Goal: Entertainment & Leisure: Consume media (video, audio)

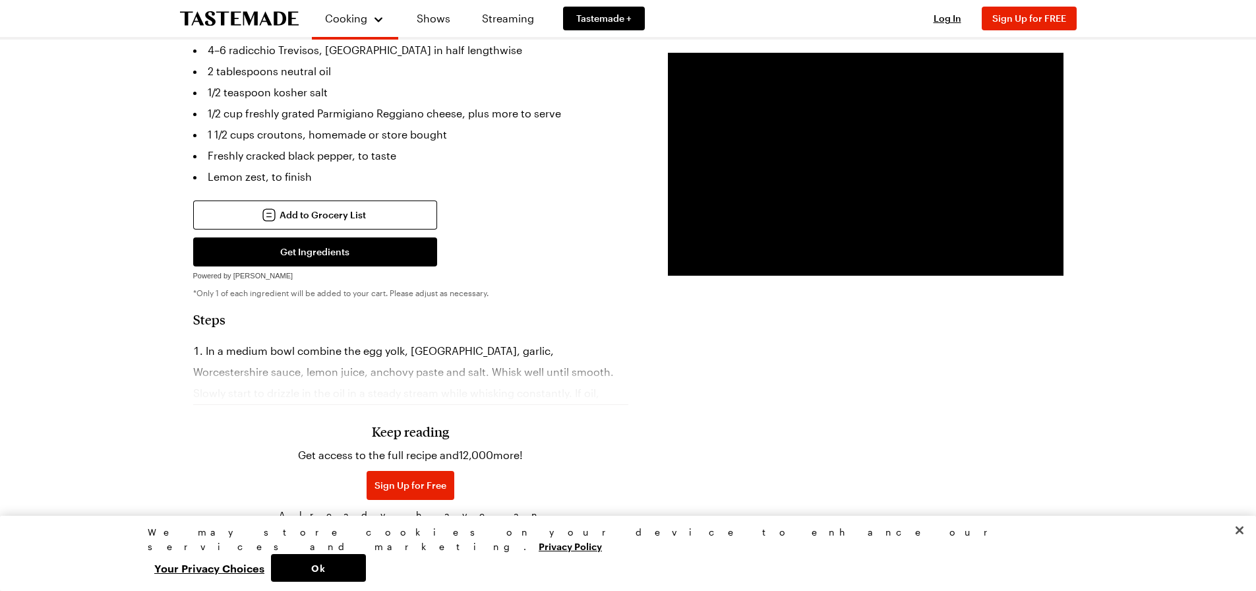
scroll to position [725, 0]
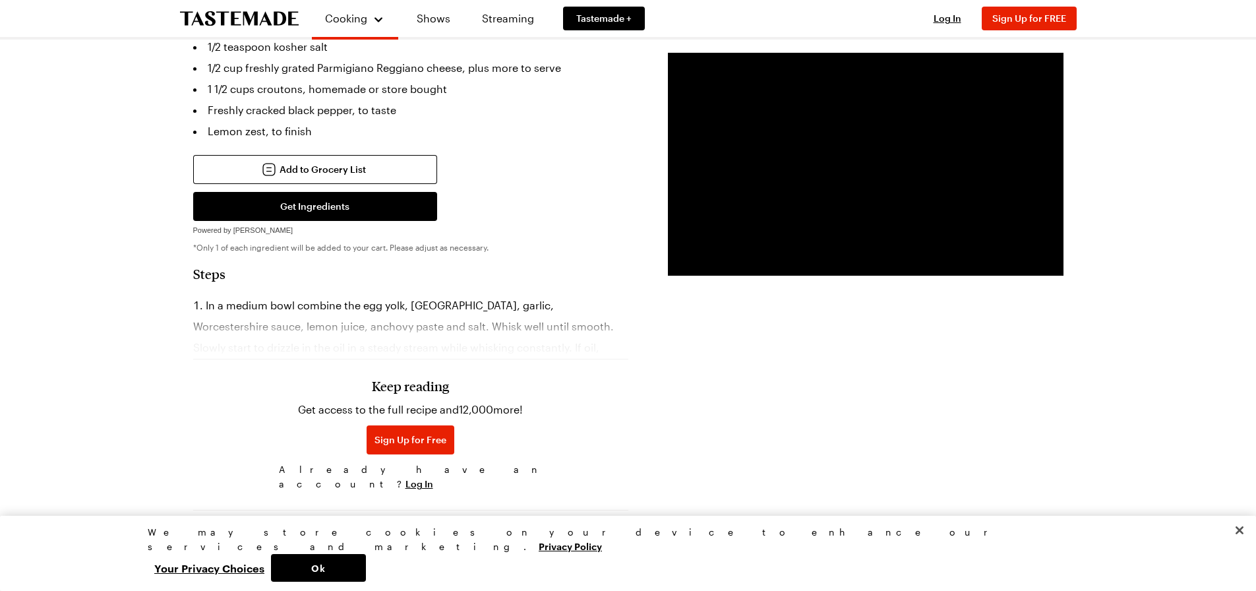
click at [426, 332] on div "Keep reading Get access to the full recipe and 12,000 more! Sign Up for Free Al…" at bounding box center [410, 405] width 435 height 184
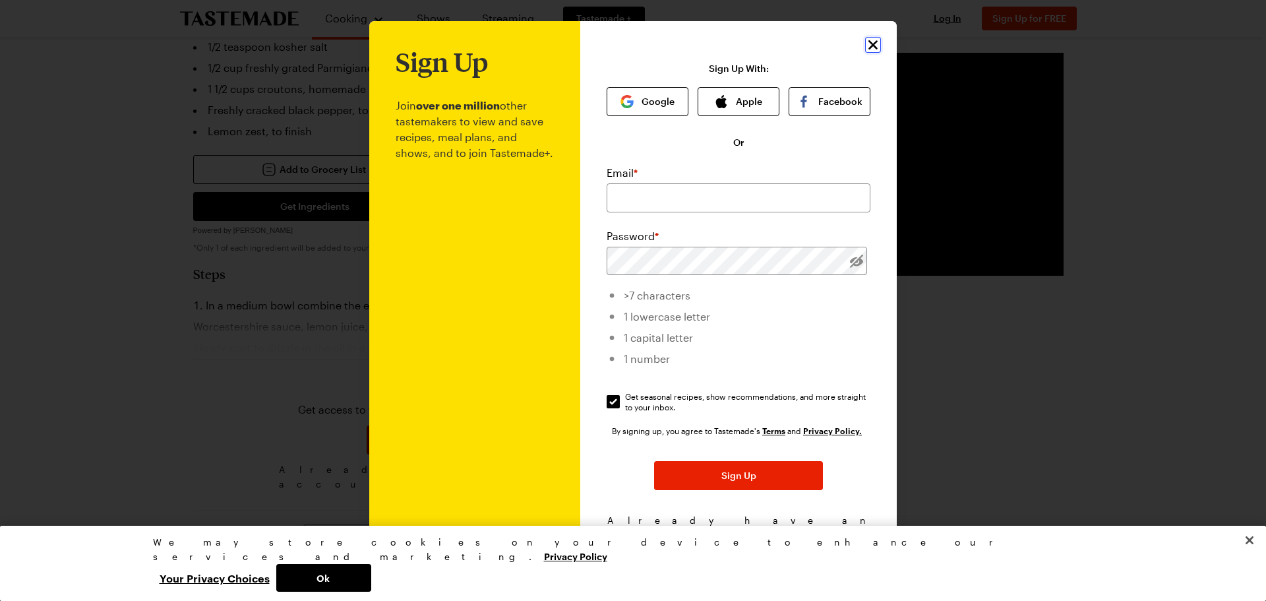
click at [866, 46] on icon "Close" at bounding box center [873, 45] width 16 height 16
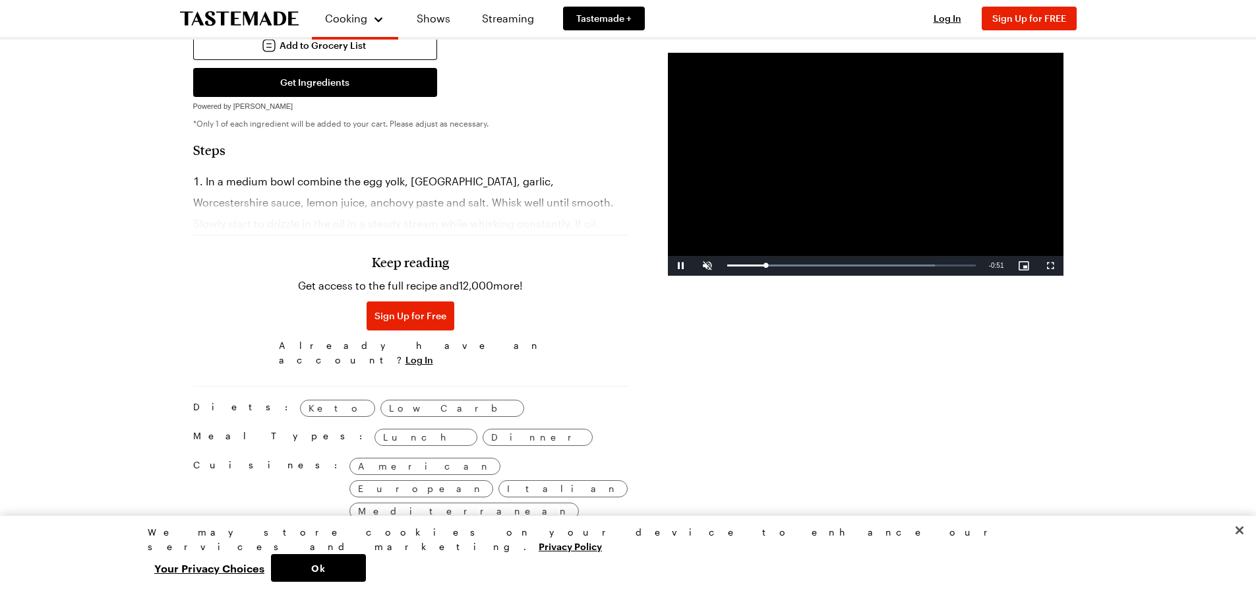
scroll to position [857, 0]
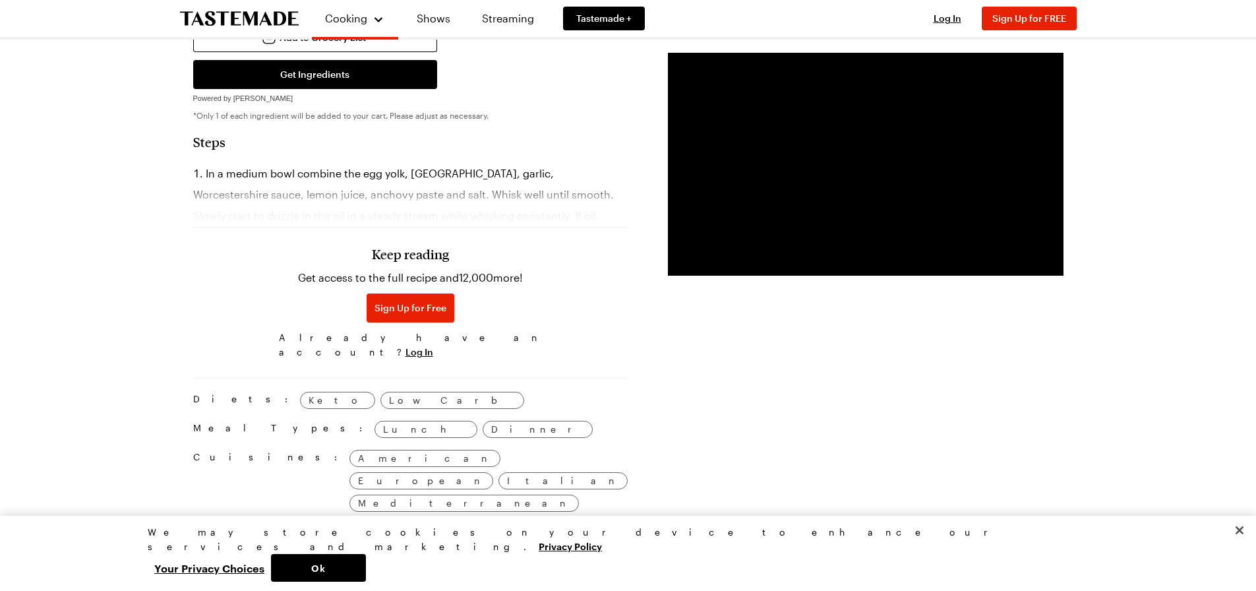
click at [409, 163] on li "In a medium bowl combine the egg yolk, [GEOGRAPHIC_DATA], garlic, Worcestershir…" at bounding box center [410, 226] width 435 height 127
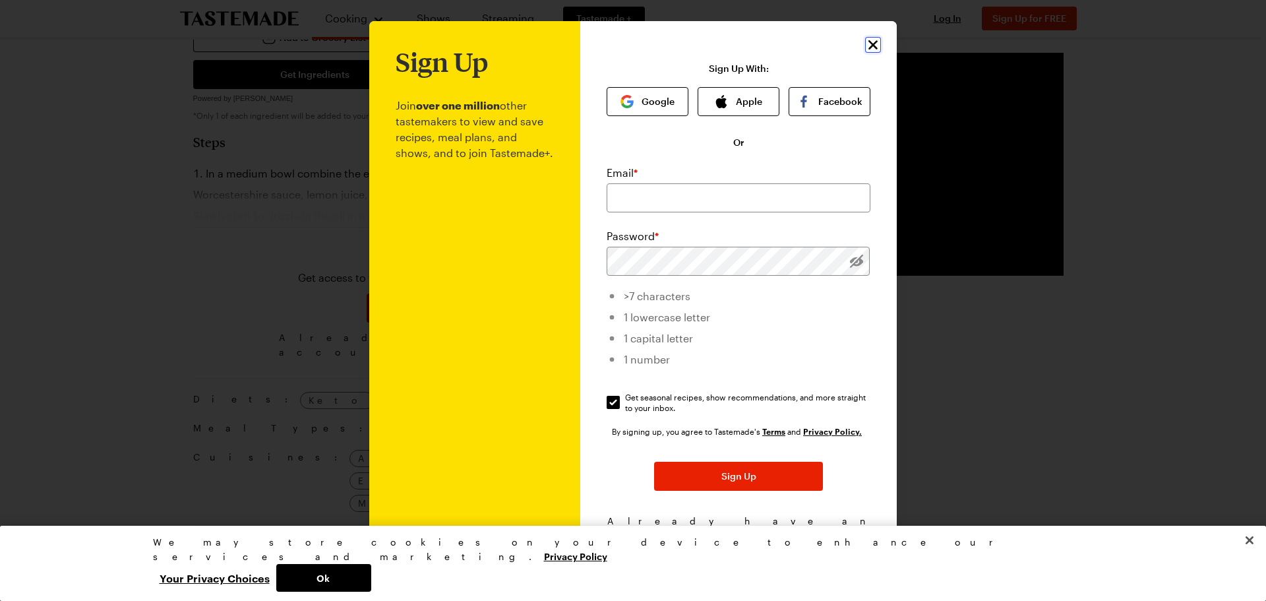
click at [868, 40] on icon "Close" at bounding box center [873, 45] width 16 height 16
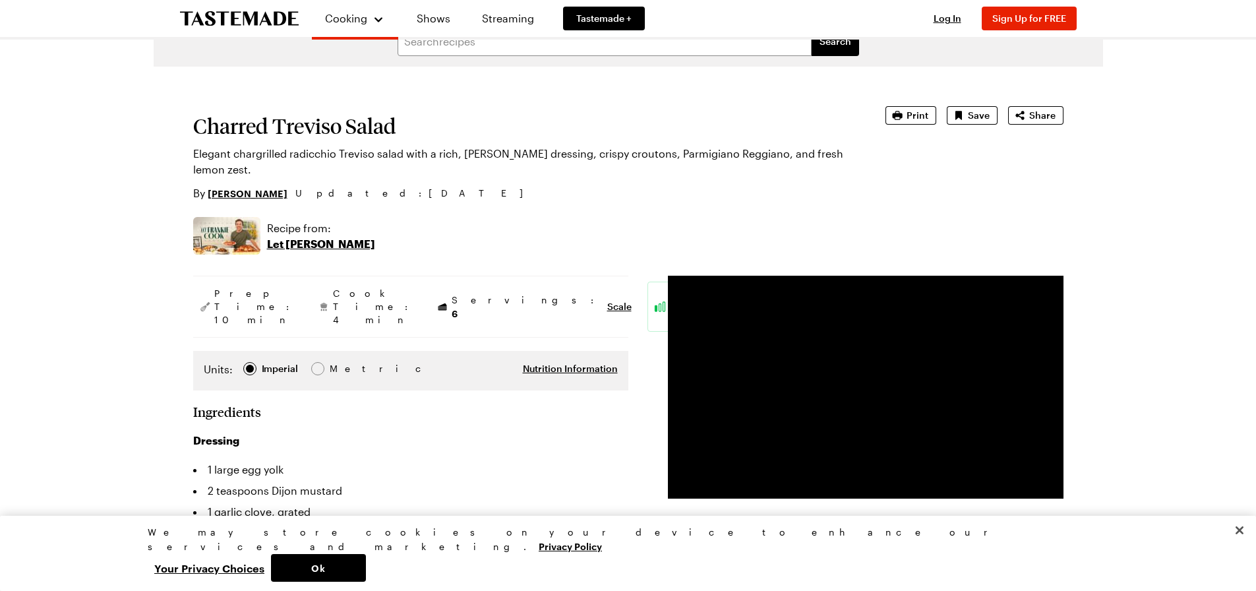
scroll to position [0, 0]
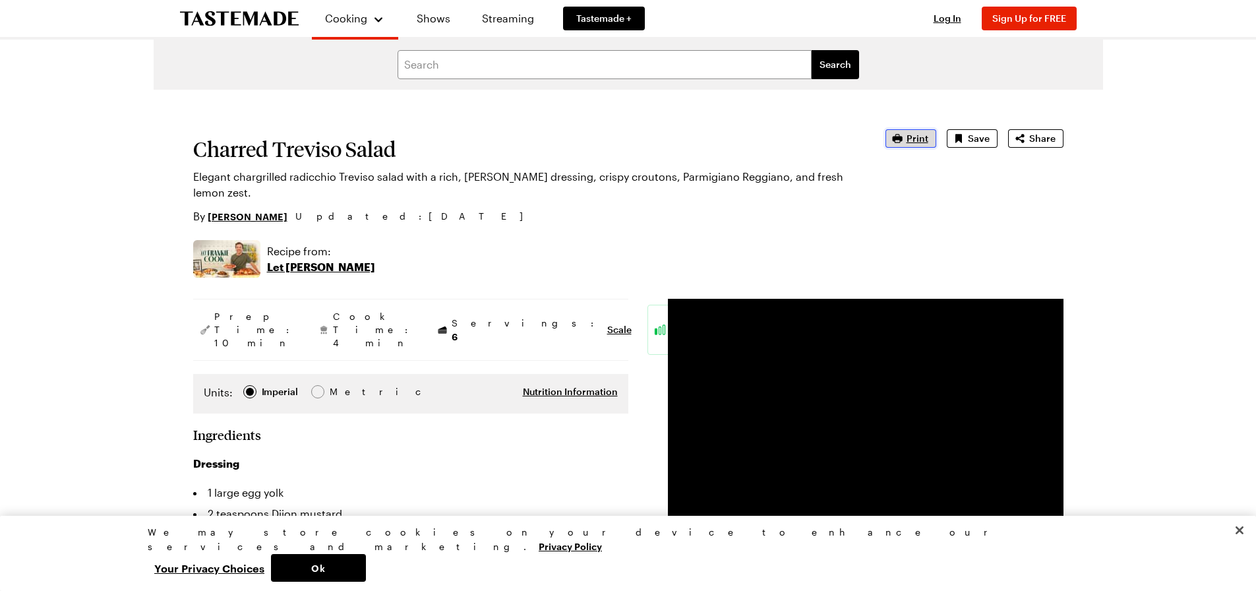
click at [919, 139] on span "Print" at bounding box center [918, 138] width 22 height 13
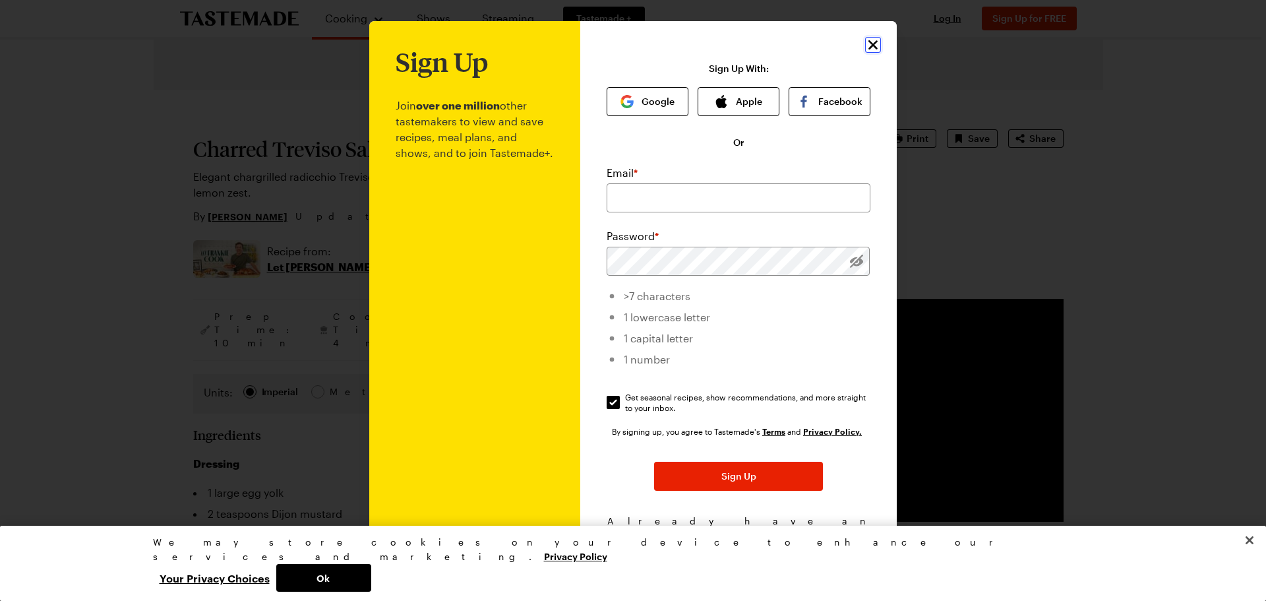
click at [868, 42] on icon "Close" at bounding box center [873, 45] width 16 height 16
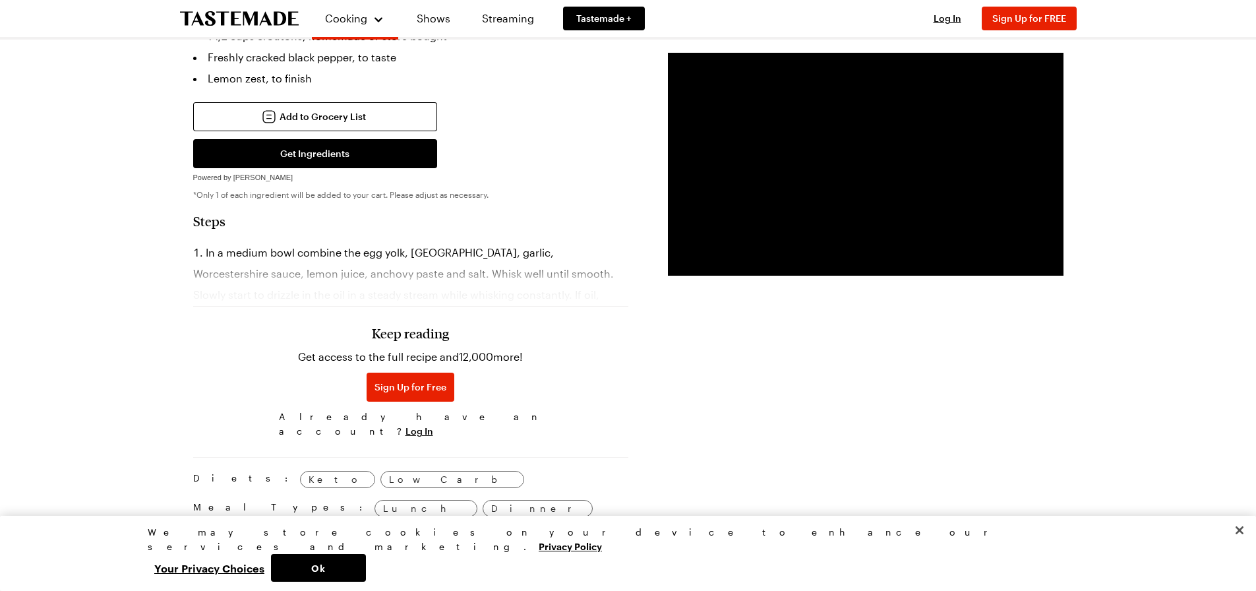
scroll to position [774, 0]
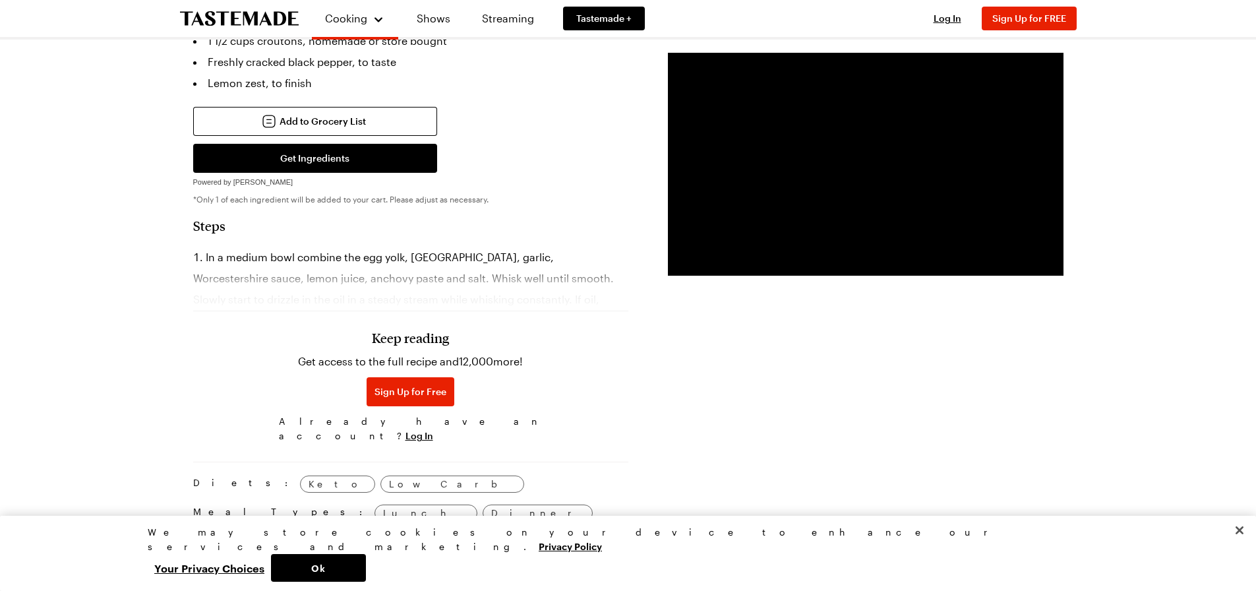
click at [436, 280] on div "Keep reading Get access to the full recipe and 12,000 more! Sign Up for Free Al…" at bounding box center [410, 356] width 435 height 184
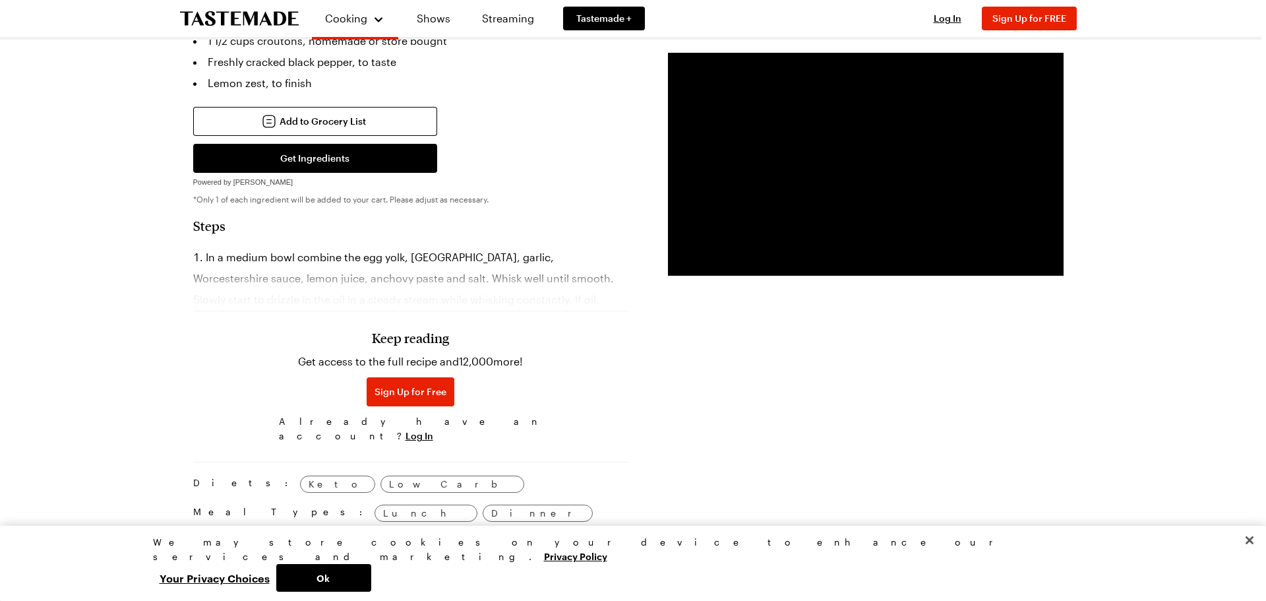
click at [436, 280] on p "Join over one million other tastemakers to view and save recipes, meal plans, a…" at bounding box center [483, 322] width 150 height 468
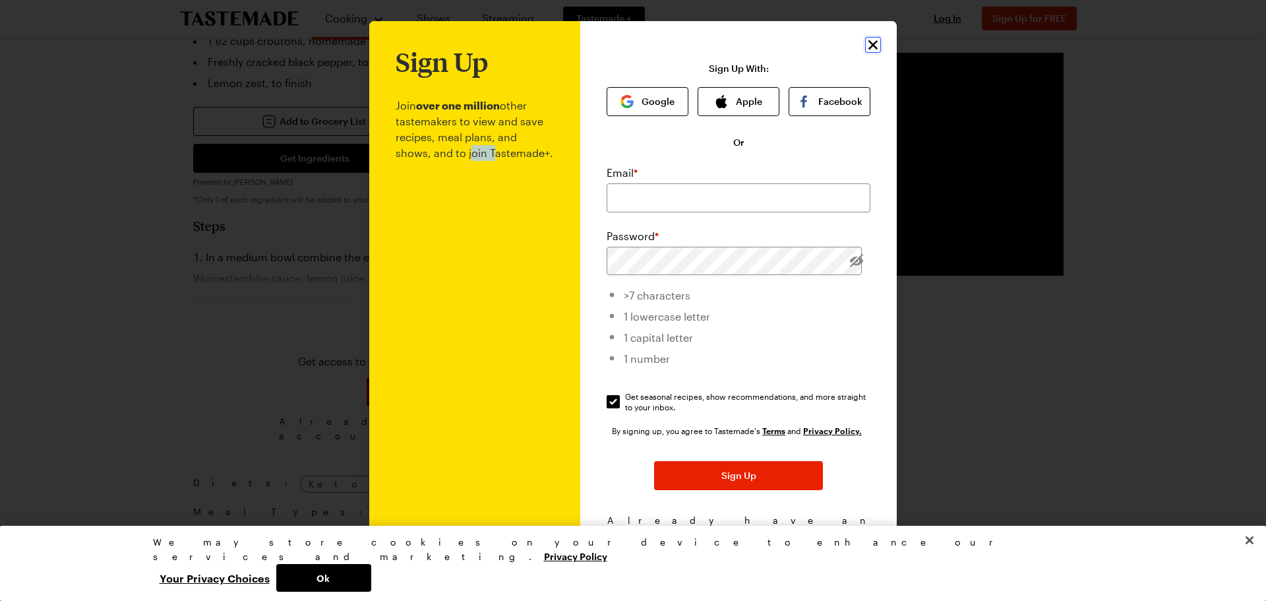
click at [868, 46] on icon "Close" at bounding box center [872, 44] width 9 height 9
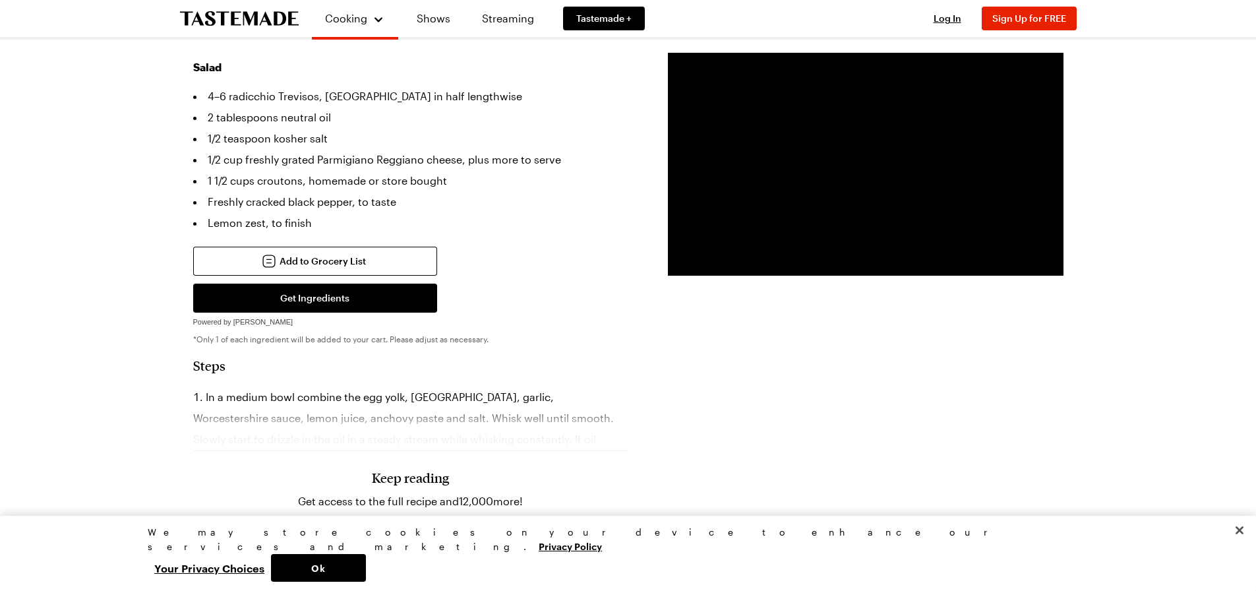
scroll to position [642, 0]
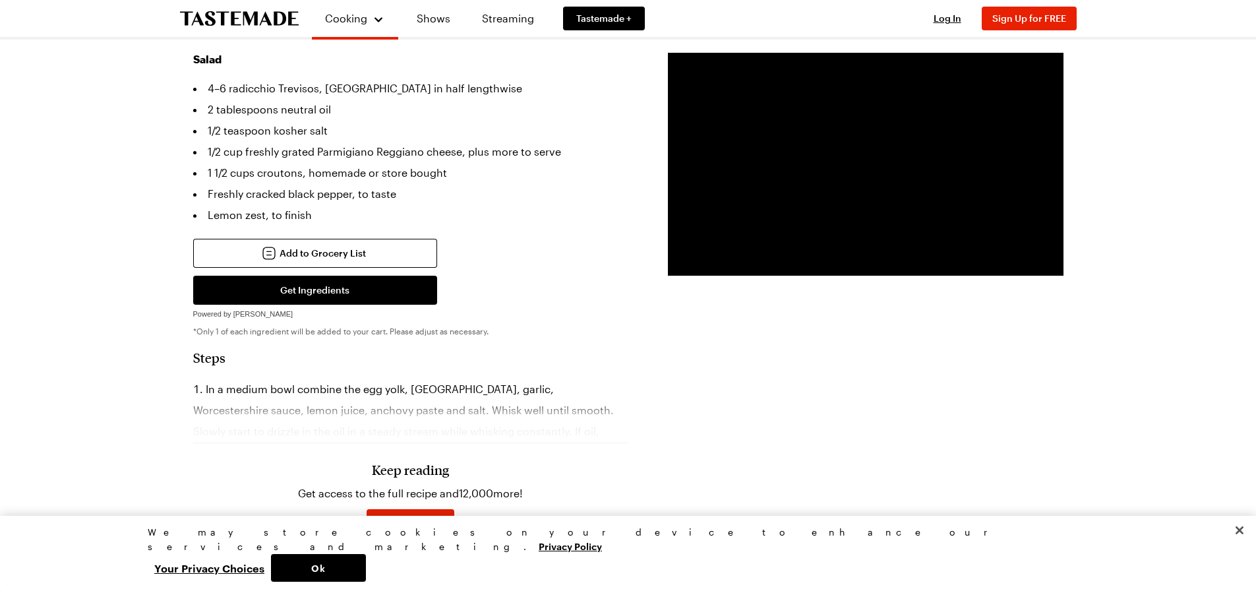
click at [421, 410] on div "Keep reading Get access to the full recipe and 12,000 more! Sign Up for Free Al…" at bounding box center [410, 488] width 435 height 184
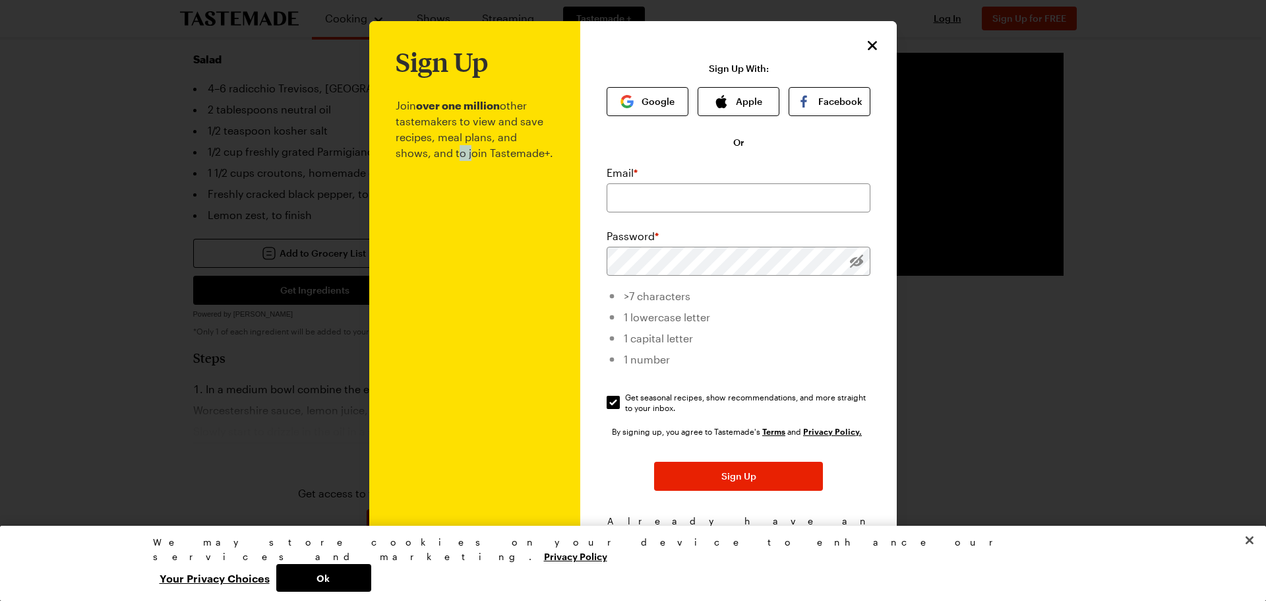
click at [421, 410] on p "Join over one million other tastemakers to view and save recipes, meal plans, a…" at bounding box center [475, 322] width 158 height 493
click at [322, 366] on div at bounding box center [633, 300] width 1266 height 601
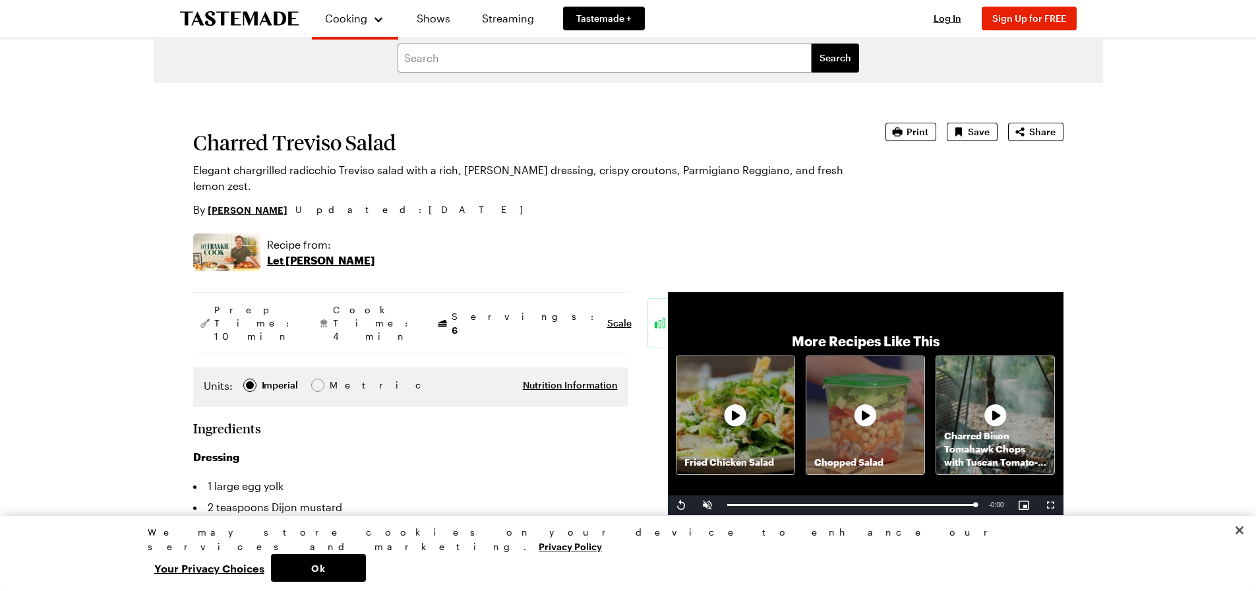
scroll to position [0, 0]
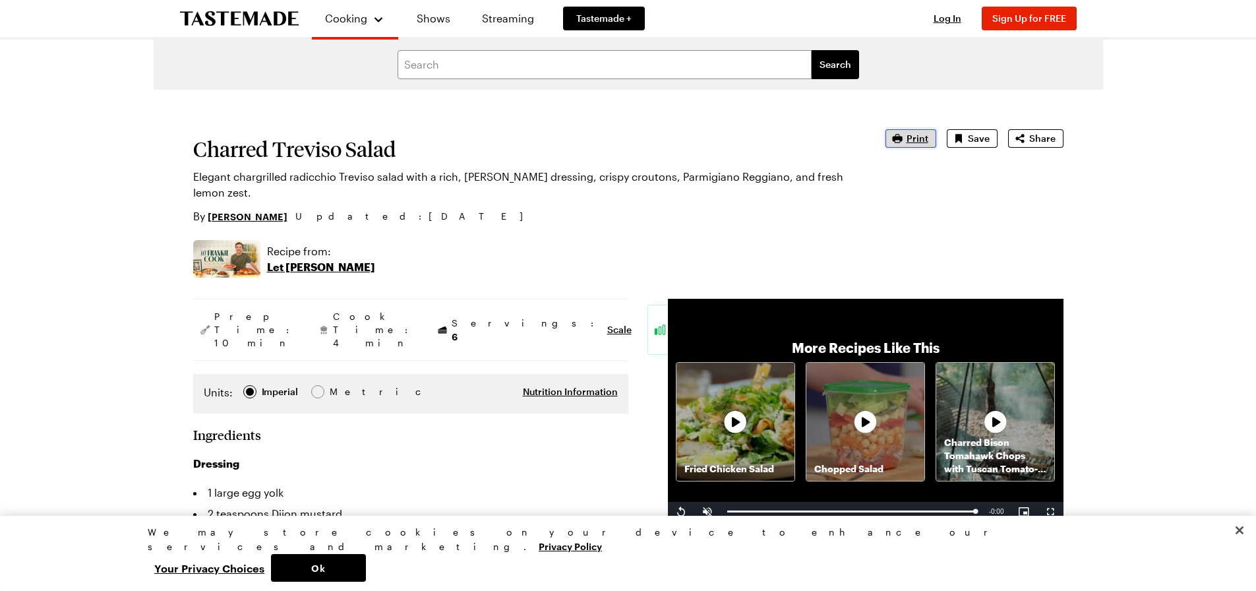
click at [928, 140] on span "Print" at bounding box center [918, 138] width 22 height 13
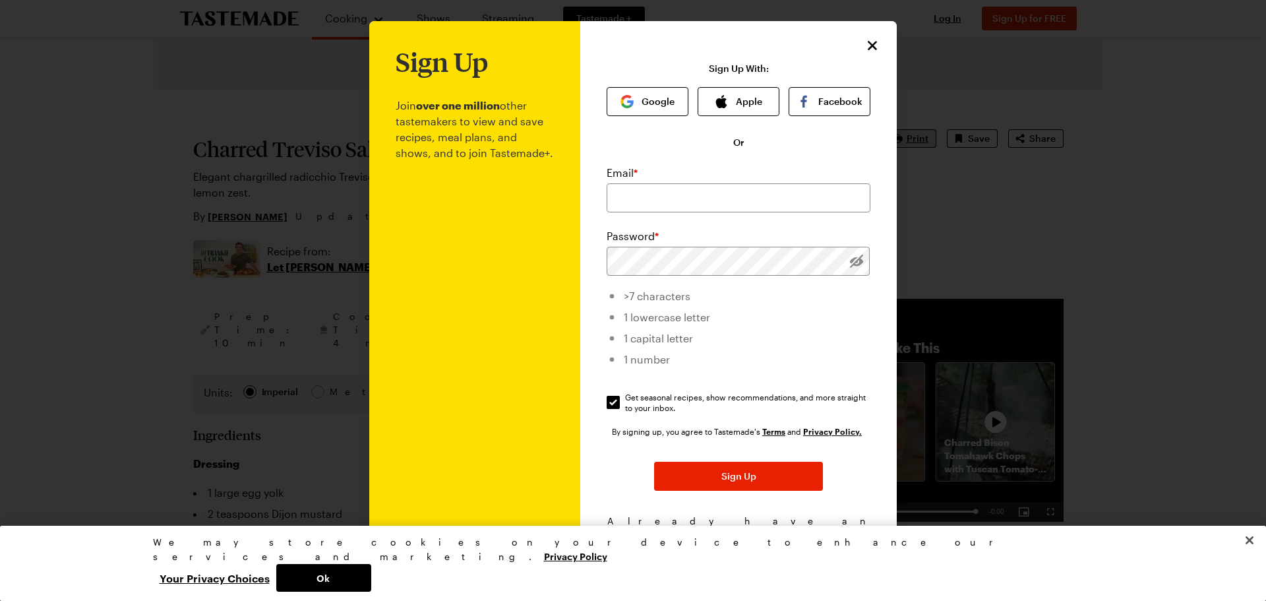
click at [928, 140] on div at bounding box center [633, 300] width 1266 height 601
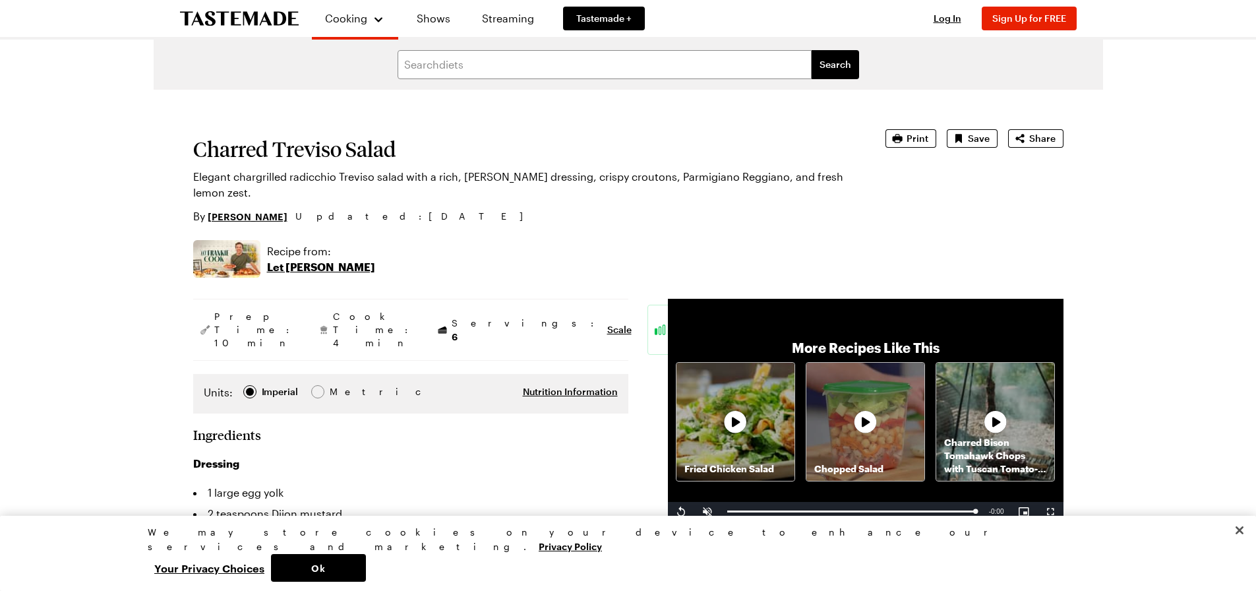
click at [303, 268] on p "Let [PERSON_NAME]" at bounding box center [321, 267] width 108 height 16
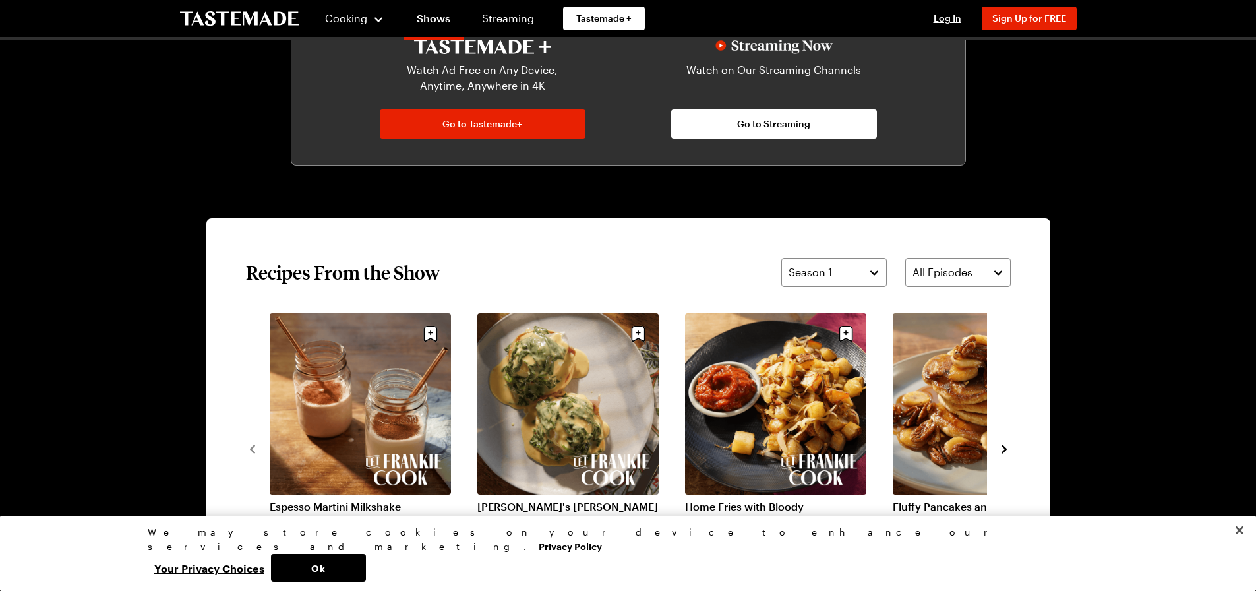
scroll to position [654, 0]
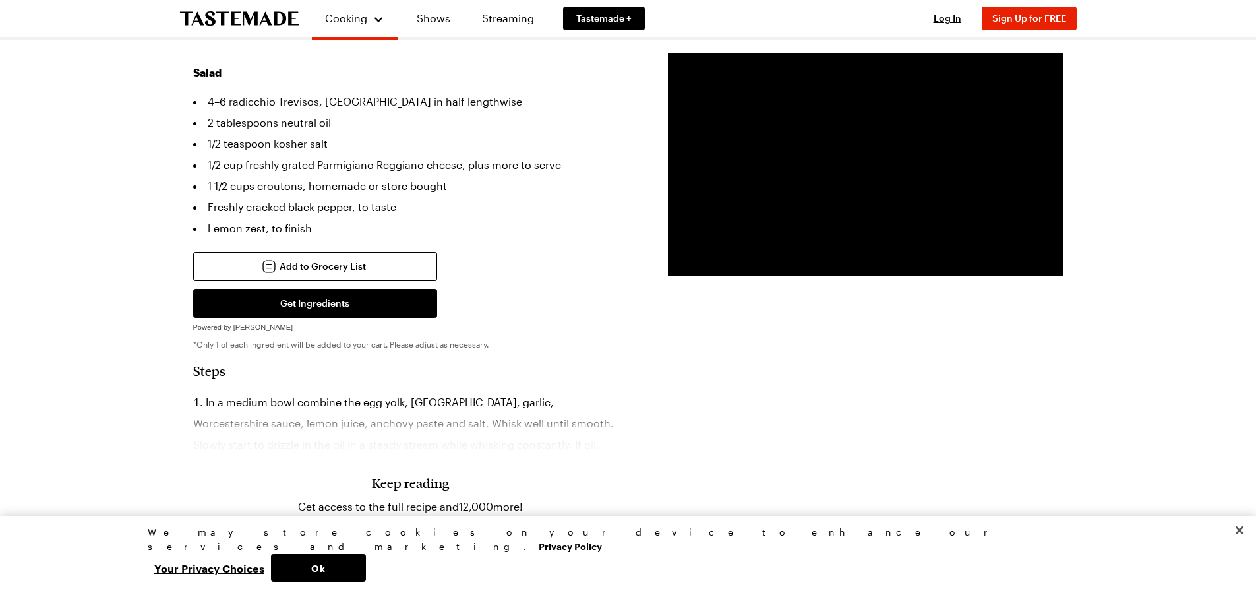
scroll to position [462, 0]
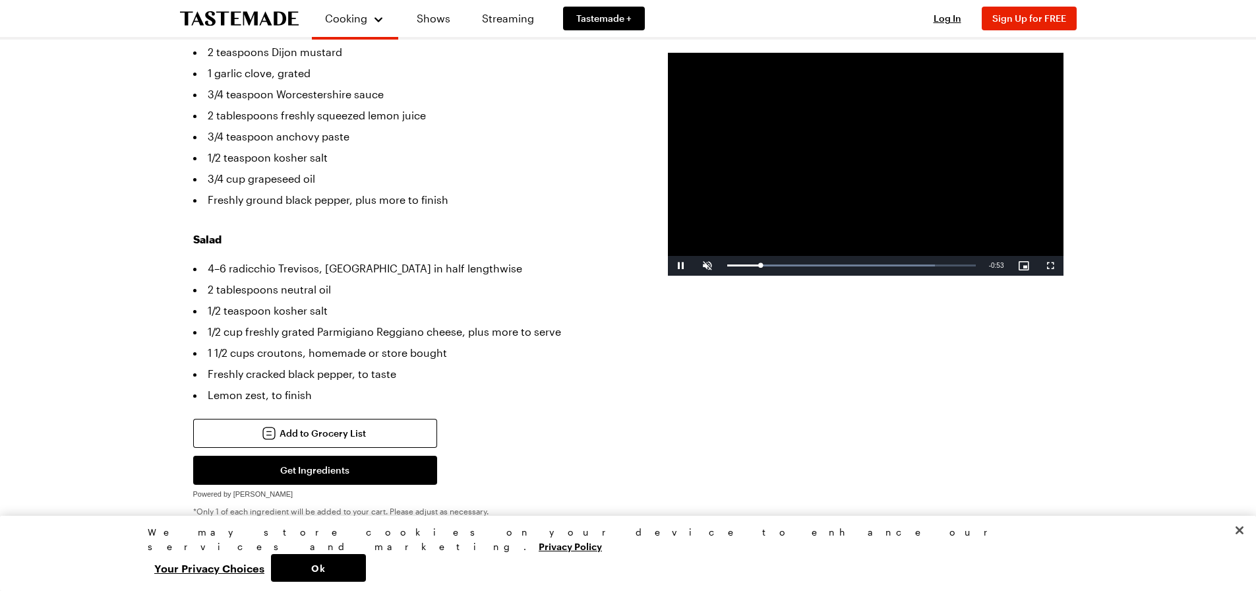
click at [918, 178] on video "Video Player" at bounding box center [866, 164] width 396 height 223
click at [684, 266] on span "Video Player" at bounding box center [681, 266] width 26 height 0
click at [701, 266] on span "Video Player" at bounding box center [707, 266] width 26 height 0
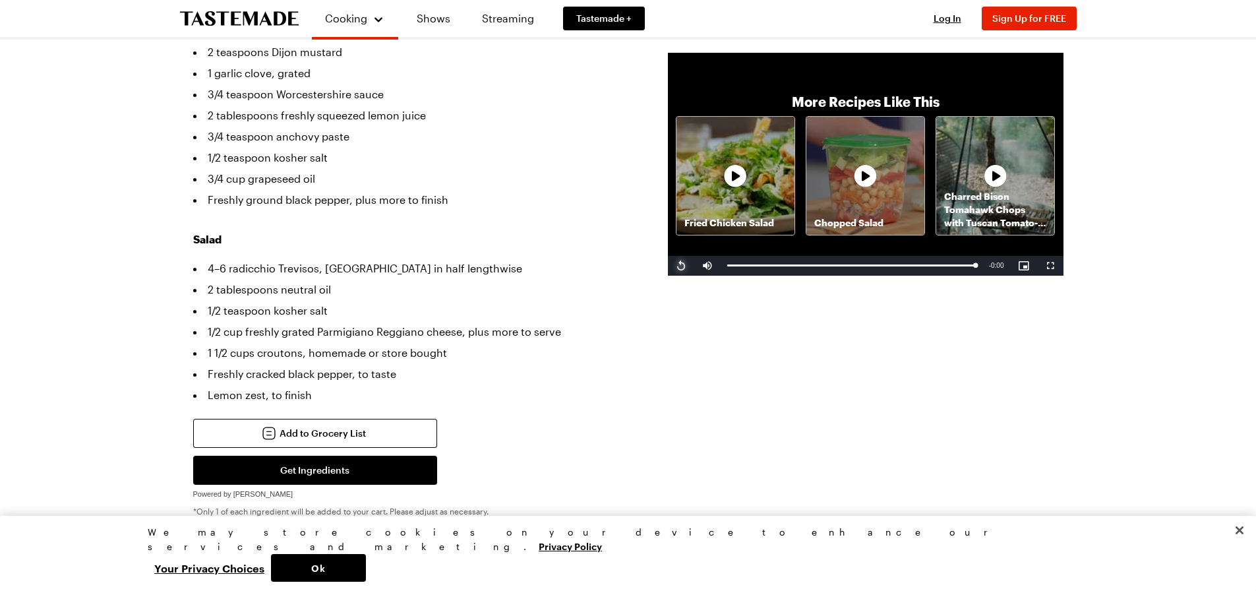
click at [679, 266] on span "Video Player" at bounding box center [681, 266] width 26 height 0
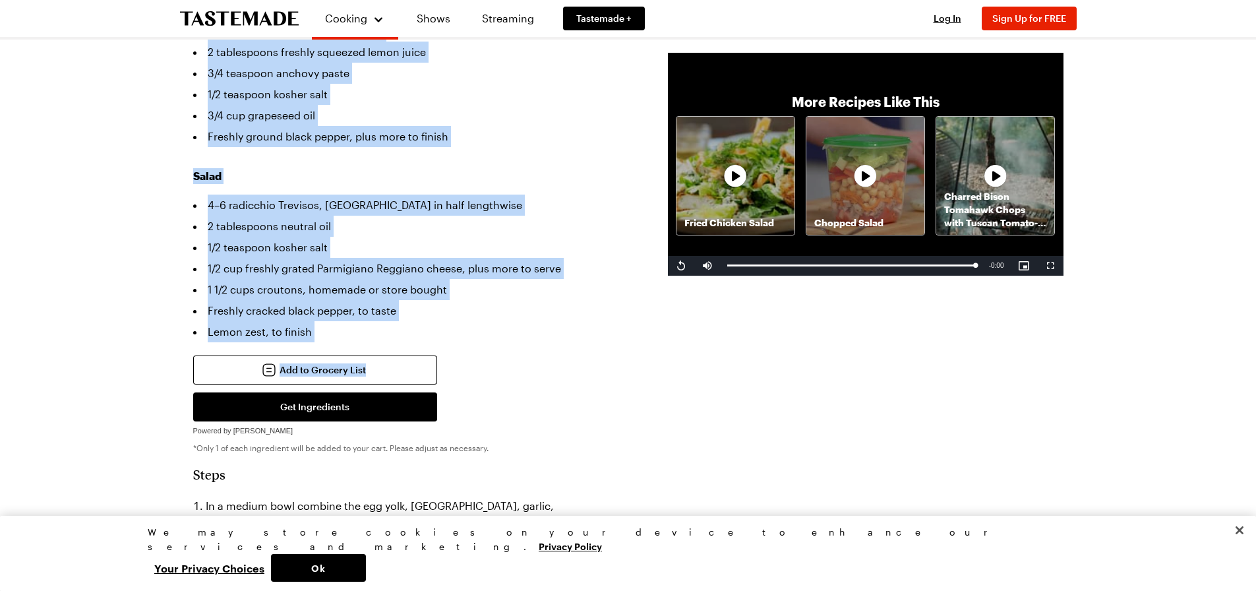
scroll to position [528, 0]
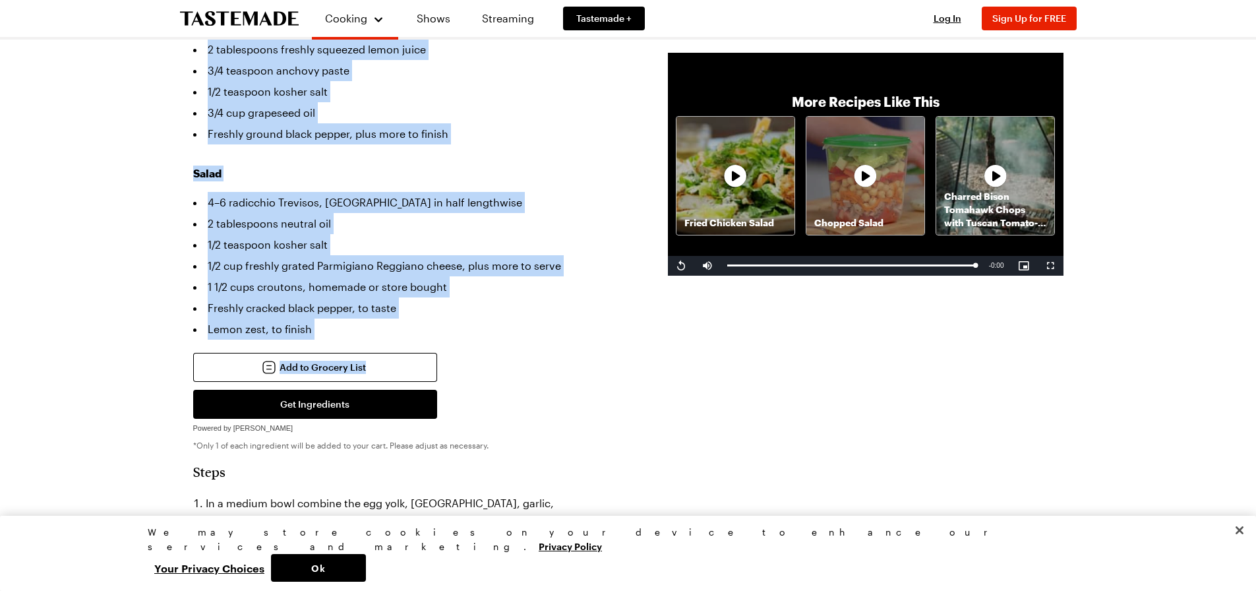
drag, startPoint x: 193, startPoint y: 142, endPoint x: 415, endPoint y: 320, distance: 283.8
click at [415, 320] on article "Charred Treviso Salad Elegant chargrilled radicchio Treviso salad with a rich, …" at bounding box center [628, 358] width 870 height 1513
